Goal: Find specific page/section: Find specific page/section

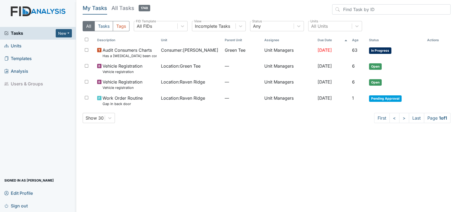
click at [13, 45] on span "Units" at bounding box center [12, 46] width 17 height 8
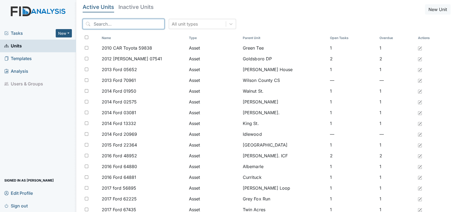
click at [99, 25] on input "search" at bounding box center [124, 24] width 82 height 10
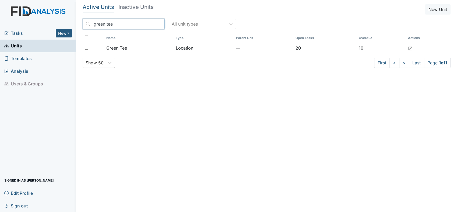
type input "green tee"
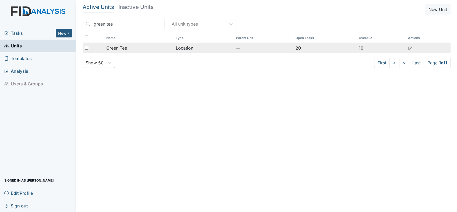
click at [118, 50] on span "Green Tee" at bounding box center [116, 48] width 21 height 6
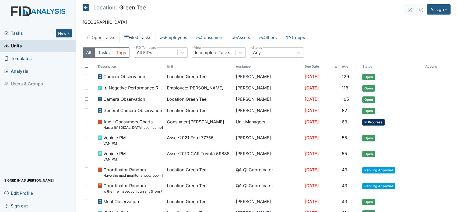
click at [138, 37] on link "Filed Tasks" at bounding box center [138, 37] width 36 height 11
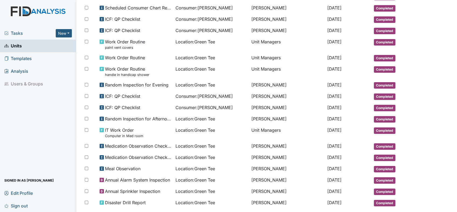
scroll to position [258, 0]
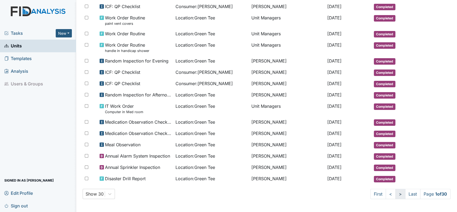
click at [396, 192] on link ">" at bounding box center [400, 194] width 10 height 10
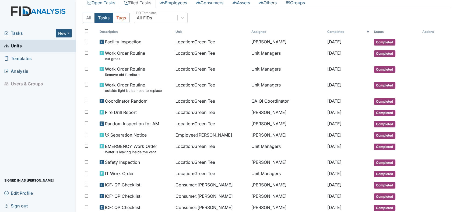
scroll to position [0, 0]
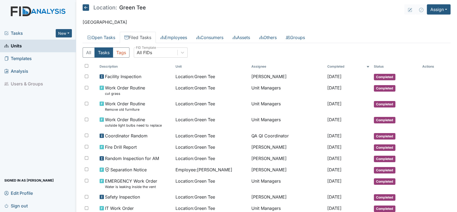
click at [298, 10] on header "Location: Green Tee Assign Assign Form Assign Inspection Assign Document Assign…" at bounding box center [267, 9] width 368 height 10
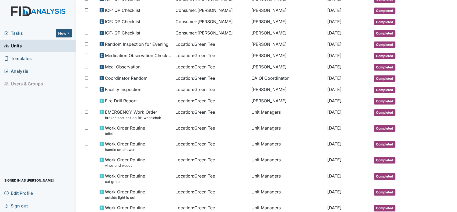
scroll to position [272, 0]
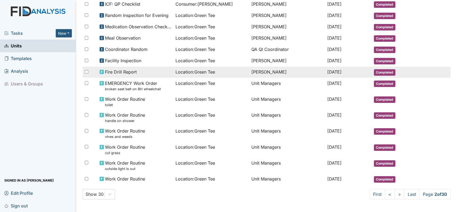
click at [129, 74] on span "Fire Drill Report" at bounding box center [121, 72] width 32 height 6
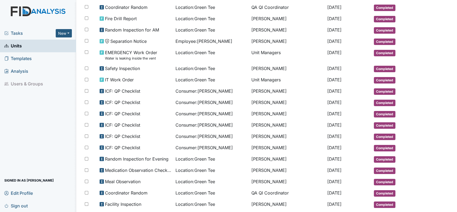
scroll to position [121, 0]
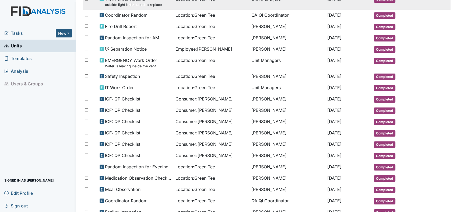
drag, startPoint x: 454, startPoint y: 3, endPoint x: 443, endPoint y: 1, distance: 11.4
click at [443, 1] on tr "Work Order Routine outside light bulbs need to replace Location : Green Tee Uni…" at bounding box center [267, 2] width 368 height 16
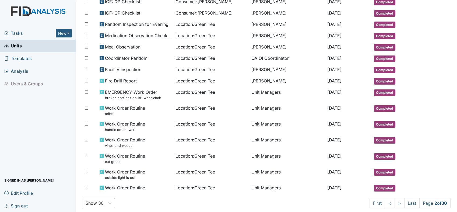
scroll to position [272, 0]
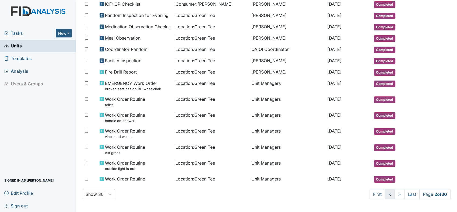
click at [385, 197] on link "<" at bounding box center [390, 194] width 10 height 10
